Goal: Find specific page/section: Find specific page/section

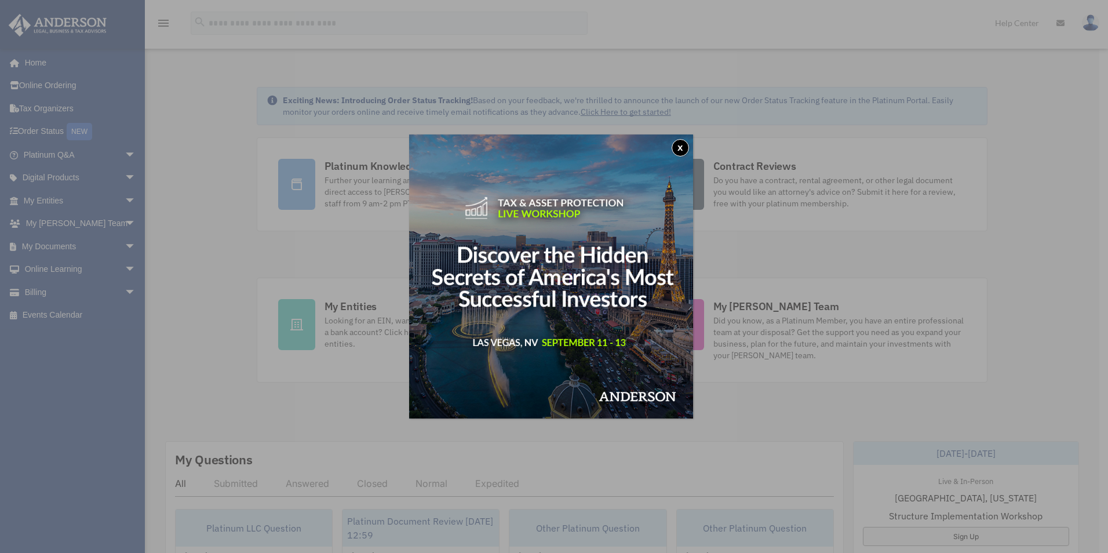
click at [683, 148] on button "x" at bounding box center [680, 147] width 17 height 17
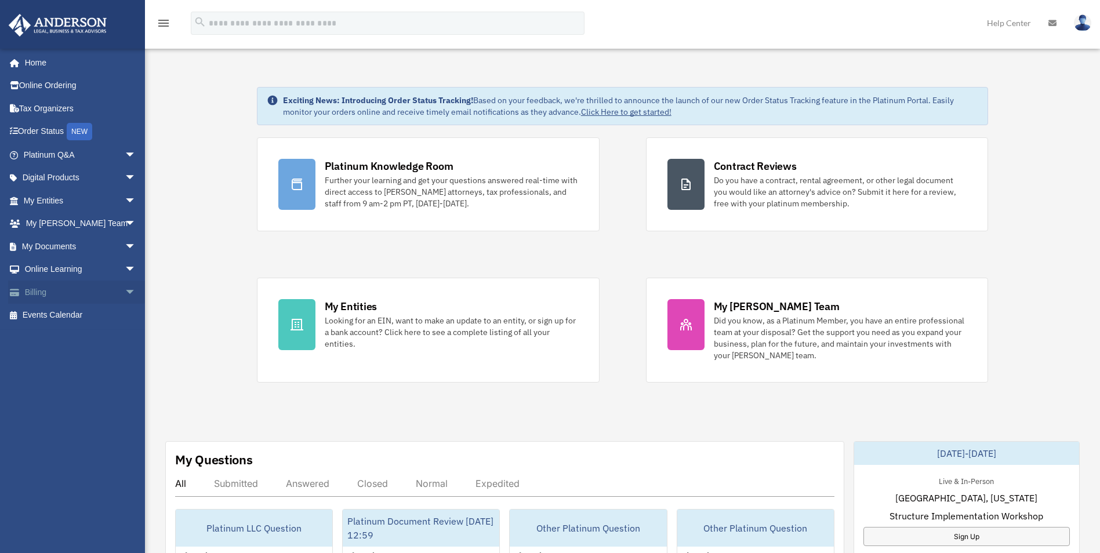
click at [36, 291] on link "Billing arrow_drop_down" at bounding box center [80, 292] width 145 height 23
click at [125, 291] on span "arrow_drop_down" at bounding box center [136, 293] width 23 height 24
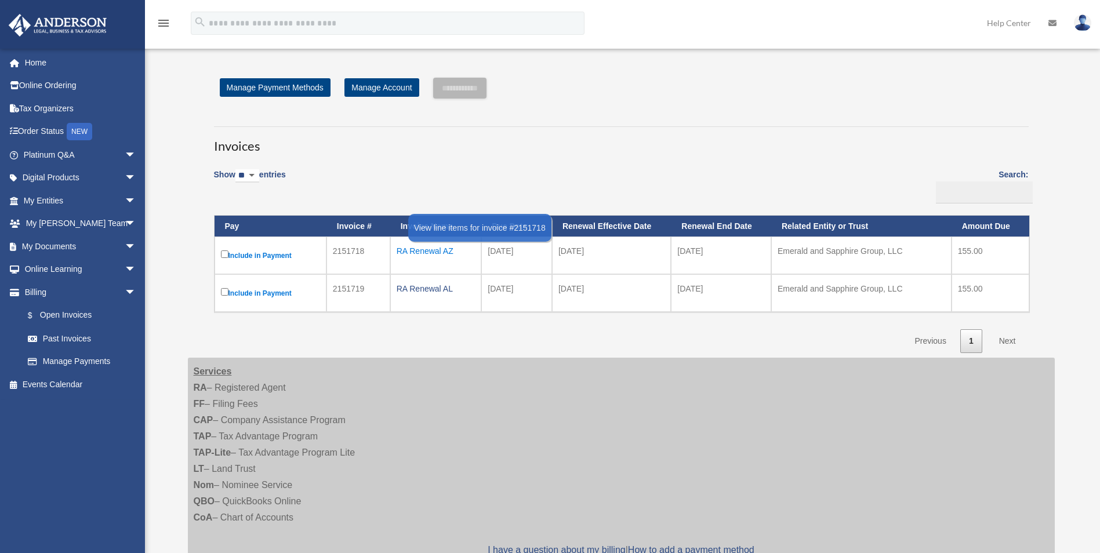
click at [423, 249] on div "RA Renewal AZ" at bounding box center [435, 251] width 79 height 16
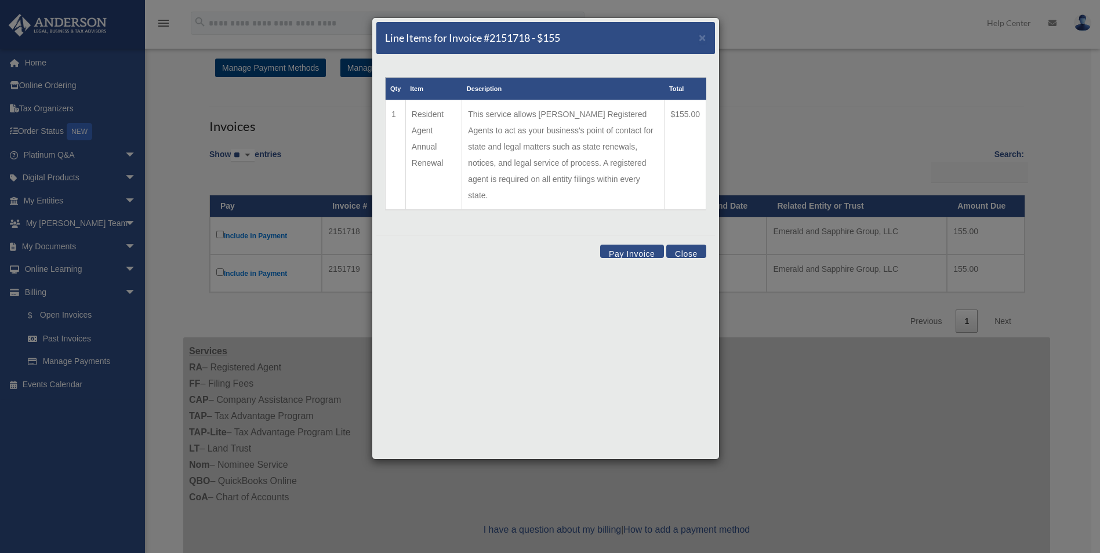
scroll to position [19, 0]
click at [693, 245] on button "Close" at bounding box center [686, 251] width 40 height 13
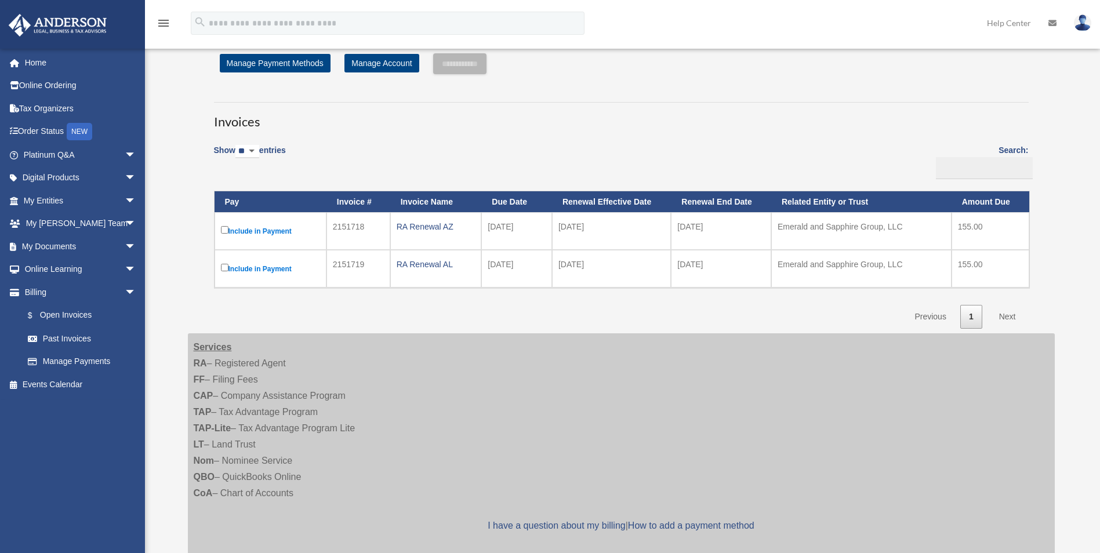
scroll to position [0, 0]
